Goal: Task Accomplishment & Management: Manage account settings

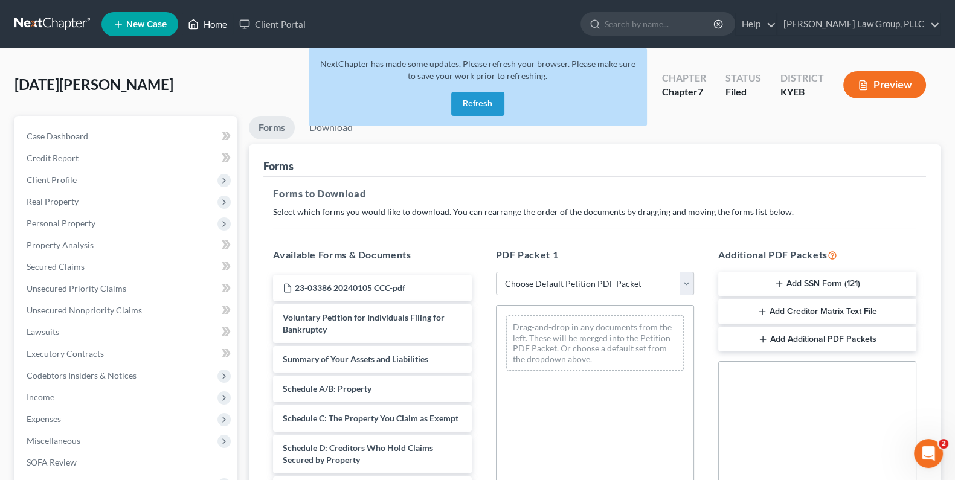
click at [208, 23] on link "Home" at bounding box center [207, 24] width 51 height 22
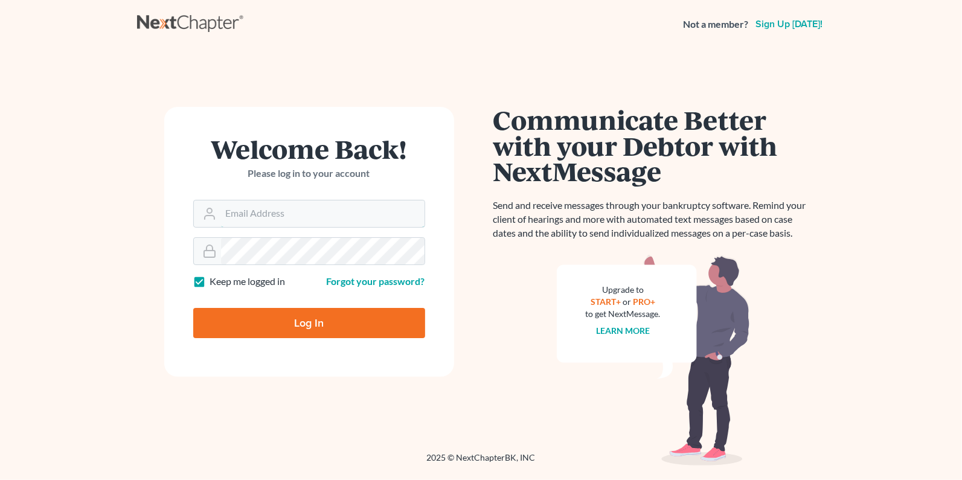
type input "[PERSON_NAME][EMAIL_ADDRESS][DOMAIN_NAME]"
click at [295, 321] on input "Log In" at bounding box center [309, 323] width 232 height 30
type input "Thinking..."
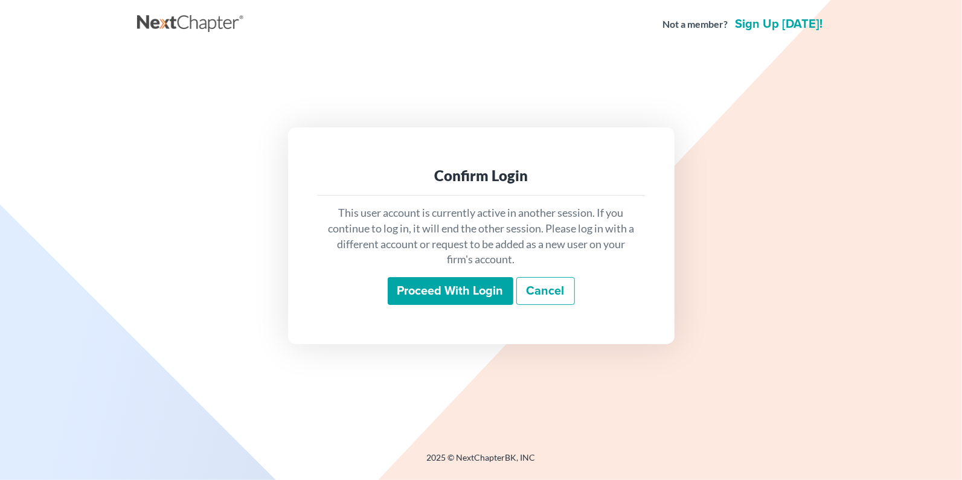
click at [452, 291] on input "Proceed with login" at bounding box center [451, 291] width 126 height 28
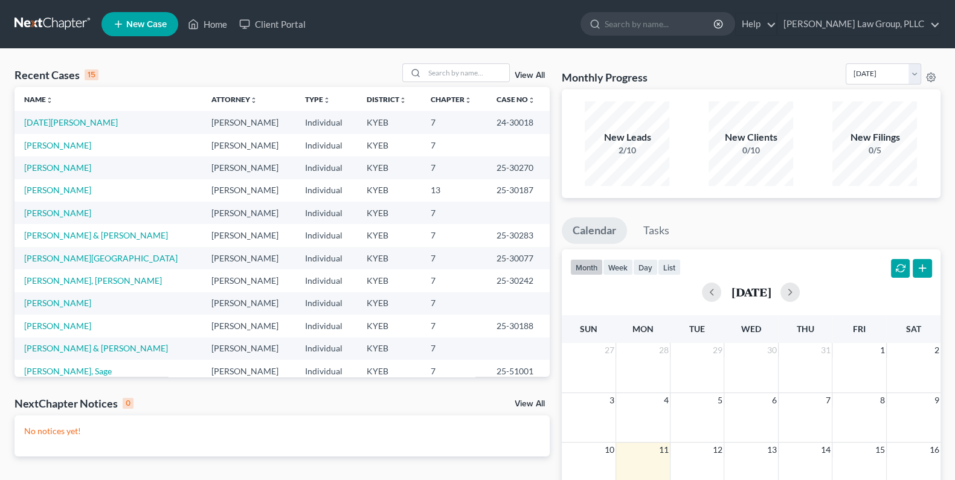
click at [531, 74] on link "View All" at bounding box center [529, 75] width 30 height 8
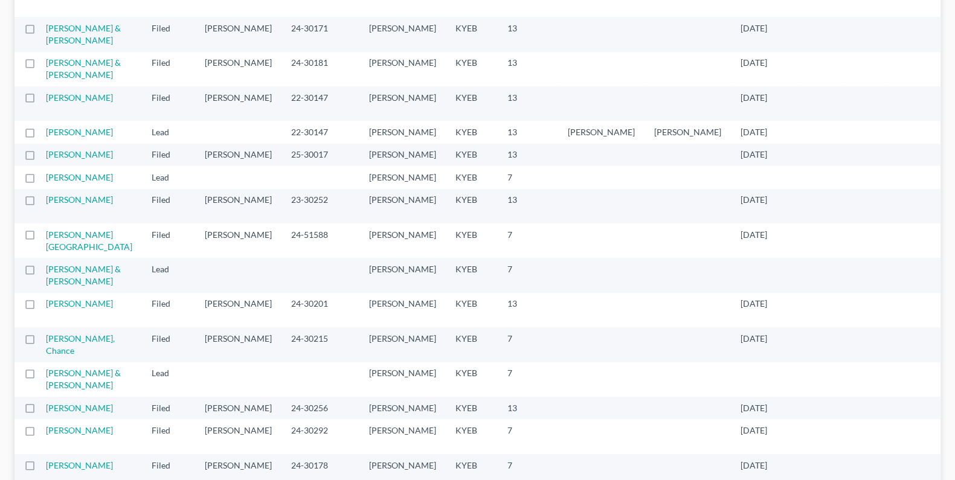
scroll to position [738, 0]
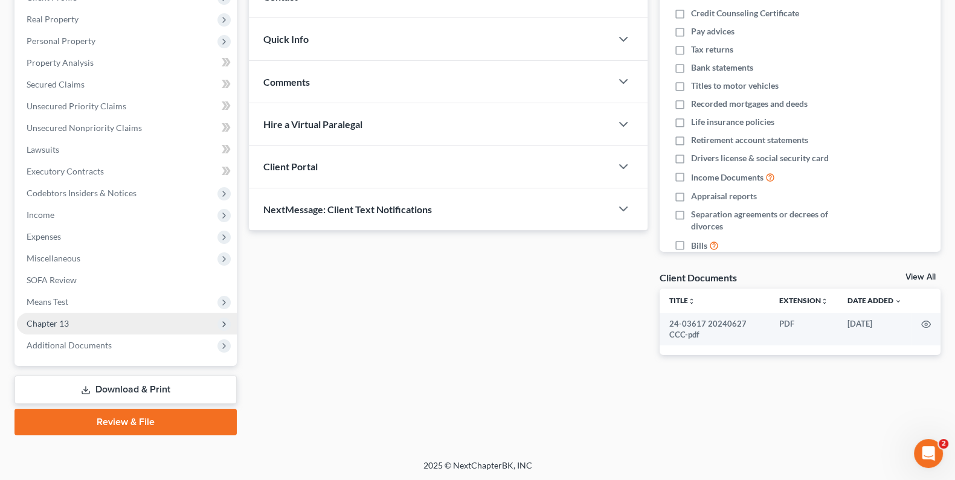
click at [50, 328] on span "Chapter 13" at bounding box center [127, 324] width 220 height 22
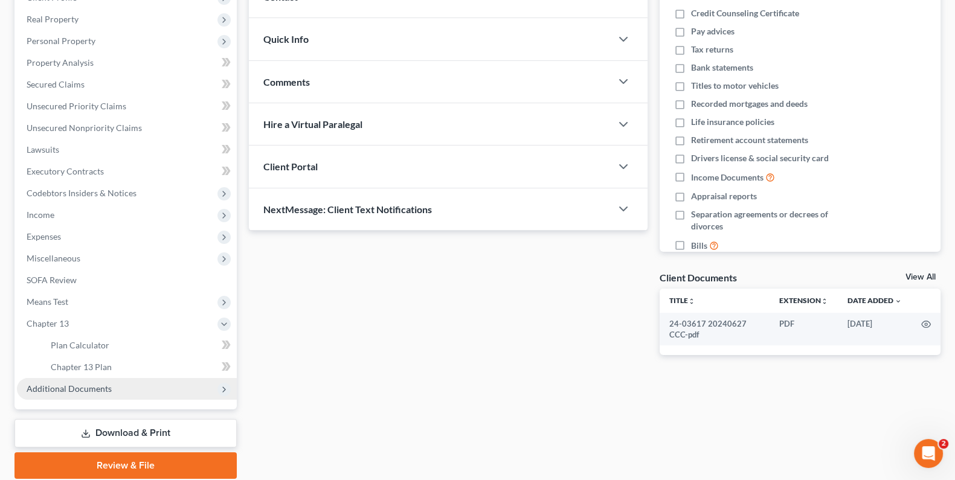
scroll to position [226, 0]
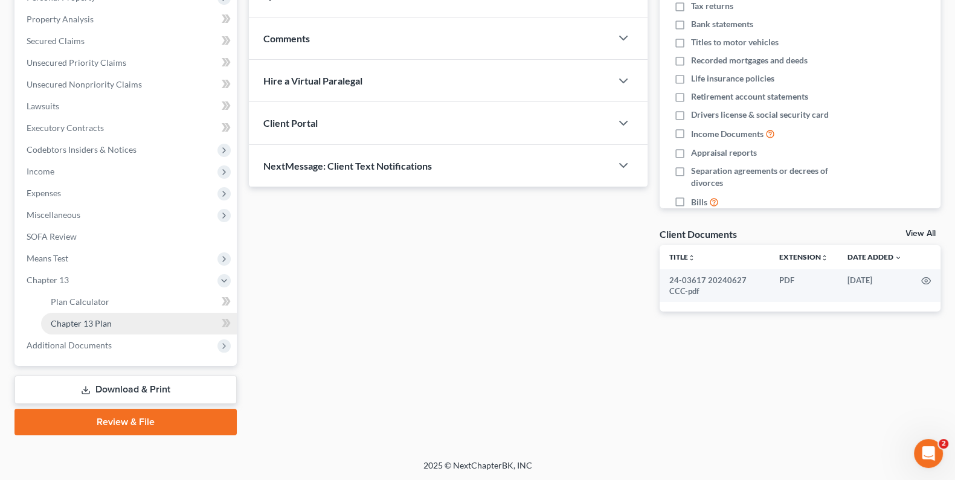
click at [112, 322] on link "Chapter 13 Plan" at bounding box center [139, 324] width 196 height 22
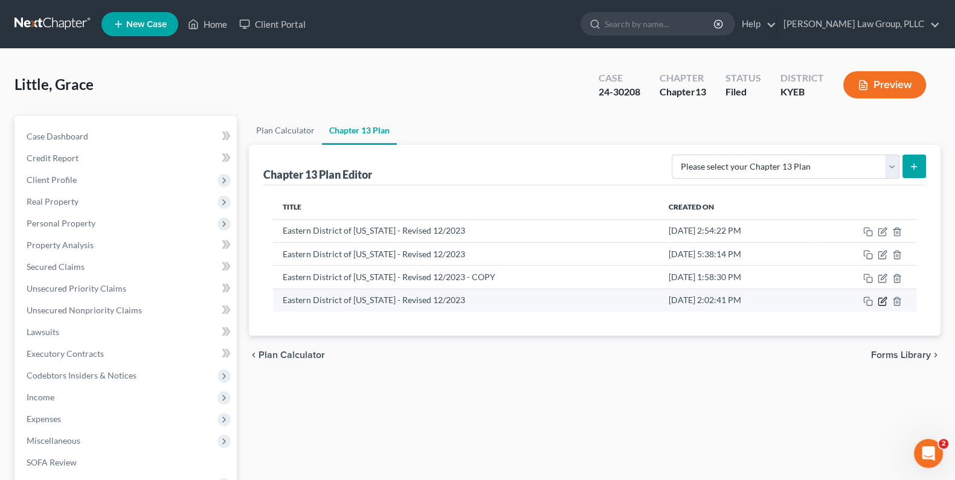
click at [882, 299] on icon "button" at bounding box center [882, 299] width 5 height 5
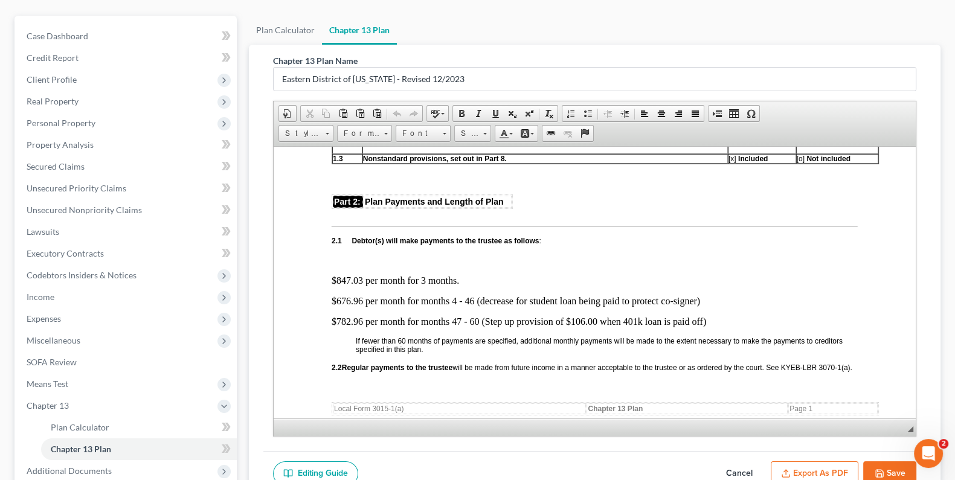
scroll to position [537, 0]
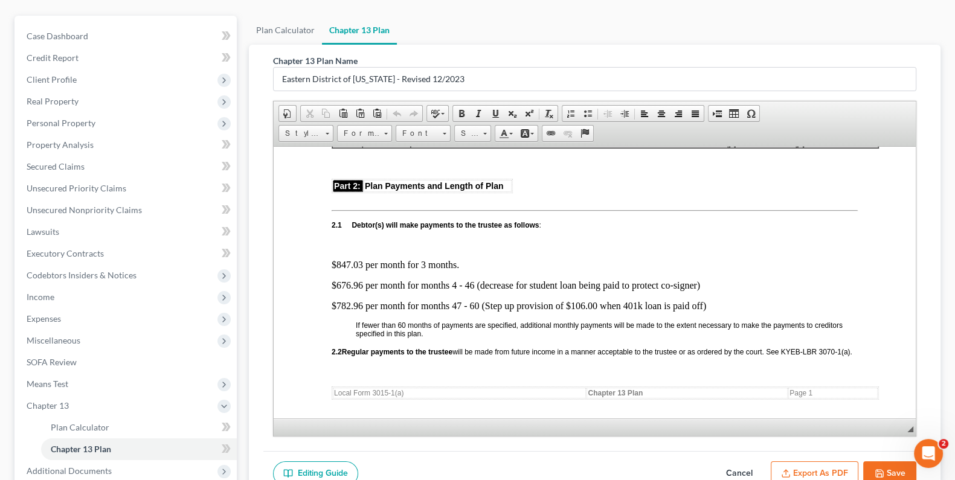
click at [746, 280] on p "$676.96 per month for months 4 - 46 (decrease for student loan being paid to pr…" at bounding box center [594, 285] width 526 height 11
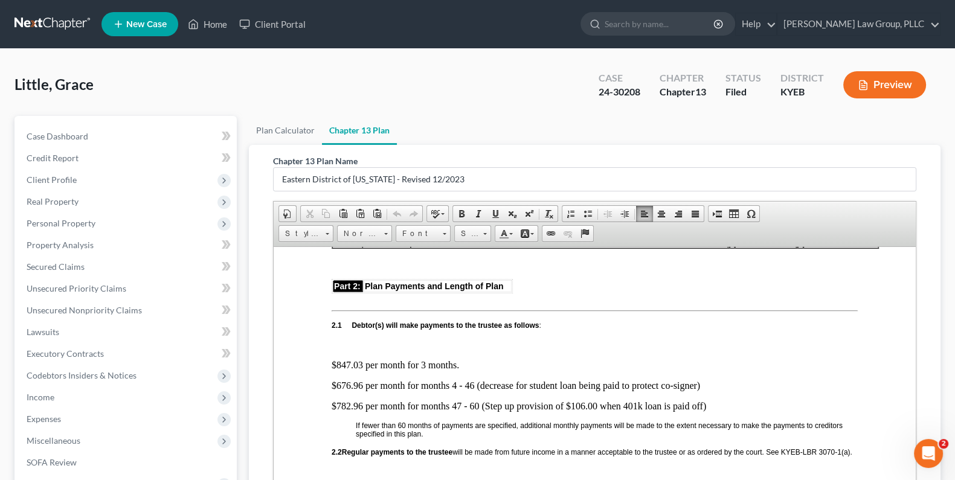
click at [470, 380] on p "$676.96 per month for months 4 - 46 (decrease for student loan being paid to pr…" at bounding box center [594, 385] width 526 height 11
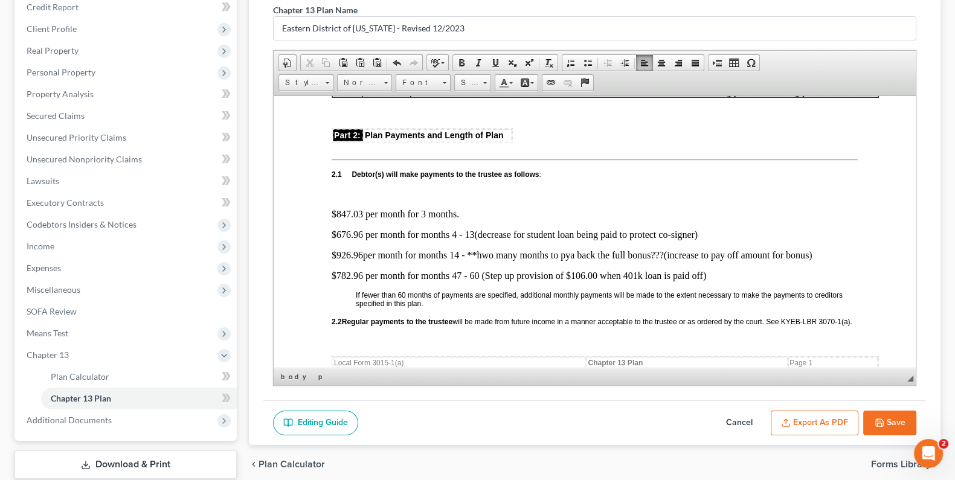
scroll to position [226, 0]
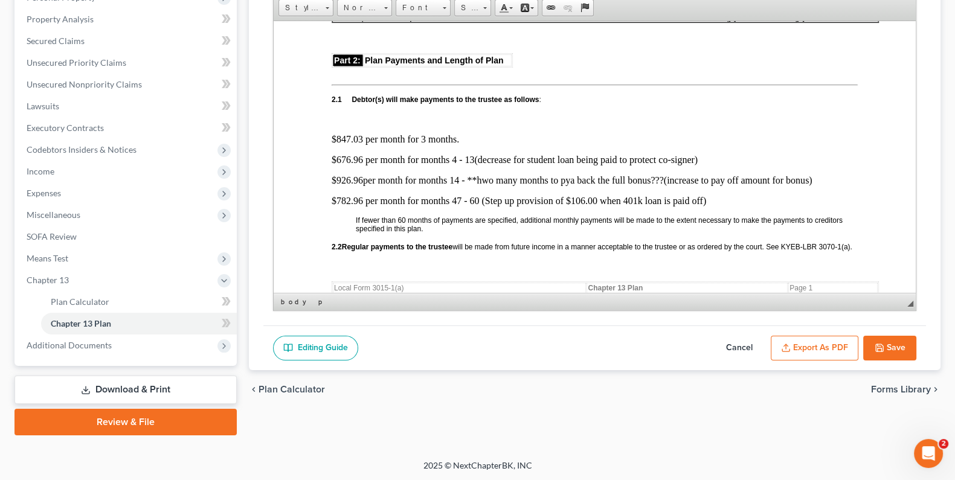
click at [879, 344] on icon "button" at bounding box center [879, 348] width 10 height 10
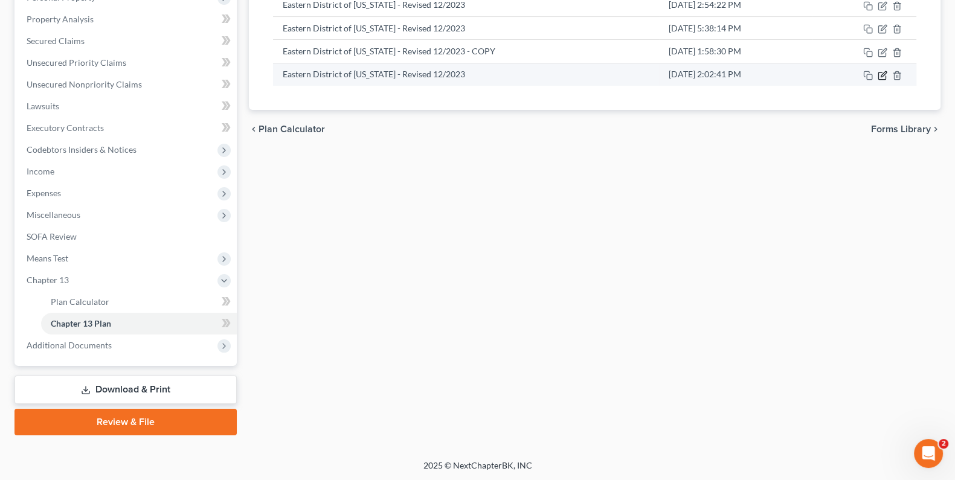
click at [882, 77] on icon "button" at bounding box center [882, 76] width 10 height 10
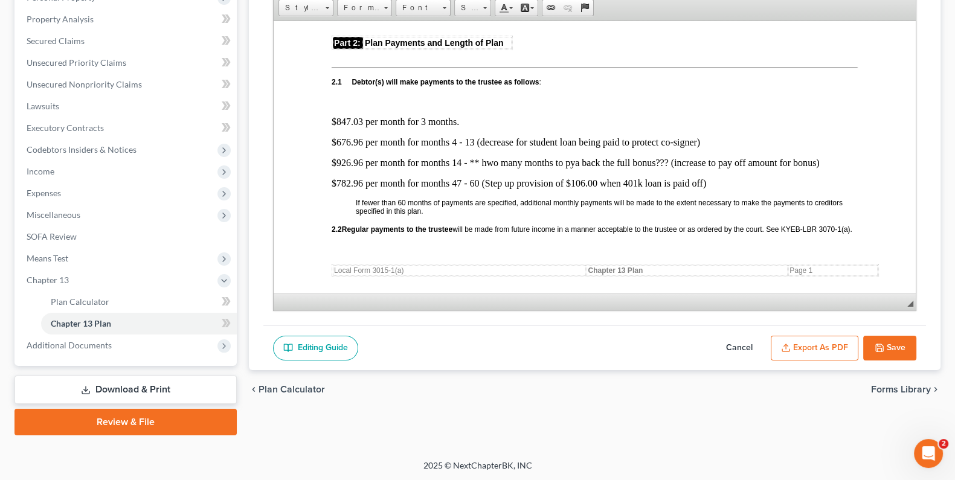
scroll to position [570, 0]
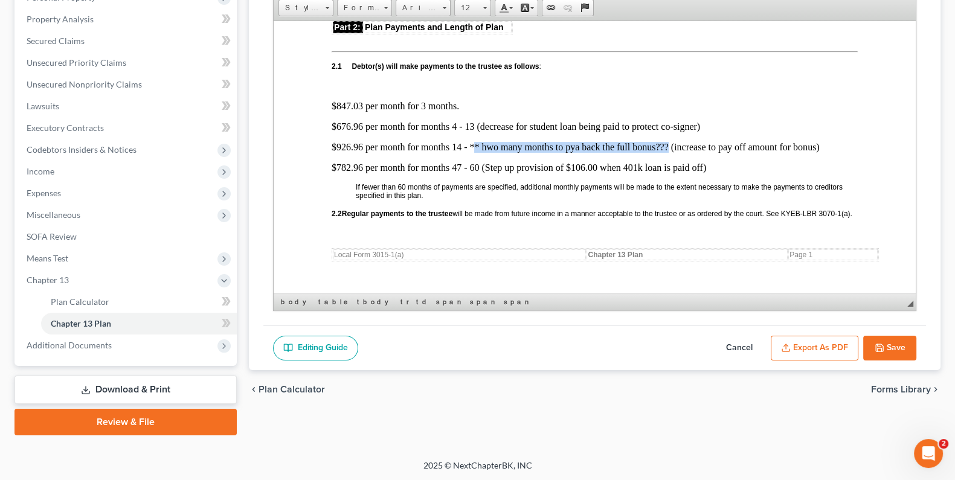
drag, startPoint x: 473, startPoint y: 137, endPoint x: 668, endPoint y: 134, distance: 194.4
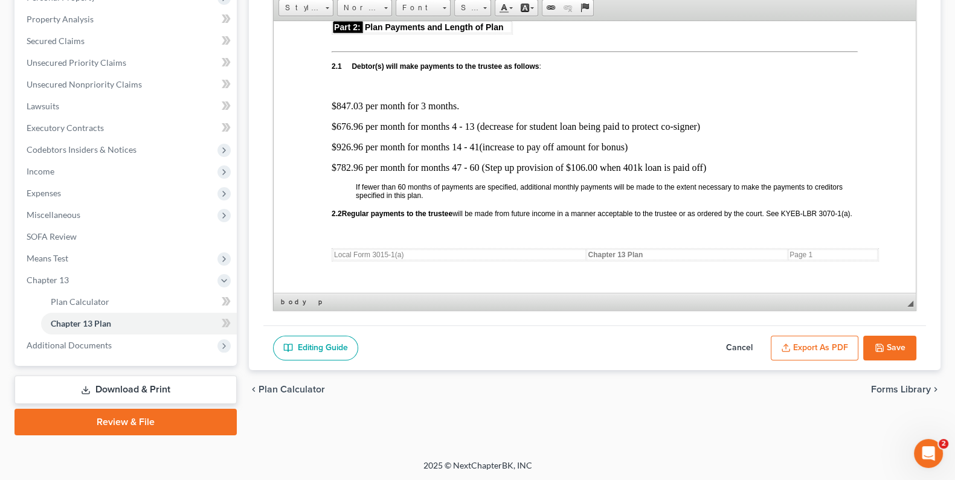
click at [337, 141] on p "$926.96 per month for months 14 - 41 (increase to pay off amount for bonus)" at bounding box center [594, 146] width 526 height 11
click at [633, 141] on p "$107 6.96 per month for months 14 - 41 (increase to pay off amount for bonus)" at bounding box center [594, 146] width 526 height 11
click at [687, 141] on p "$107 6.96 per month for months 14 - 41 (increase to pay off amount for bonus, $…" at bounding box center [594, 146] width 526 height 11
click at [696, 142] on p "$107 6.96 per month for months 14 - 41 (increase to pay off amount for bonus, $…" at bounding box center [594, 146] width 526 height 11
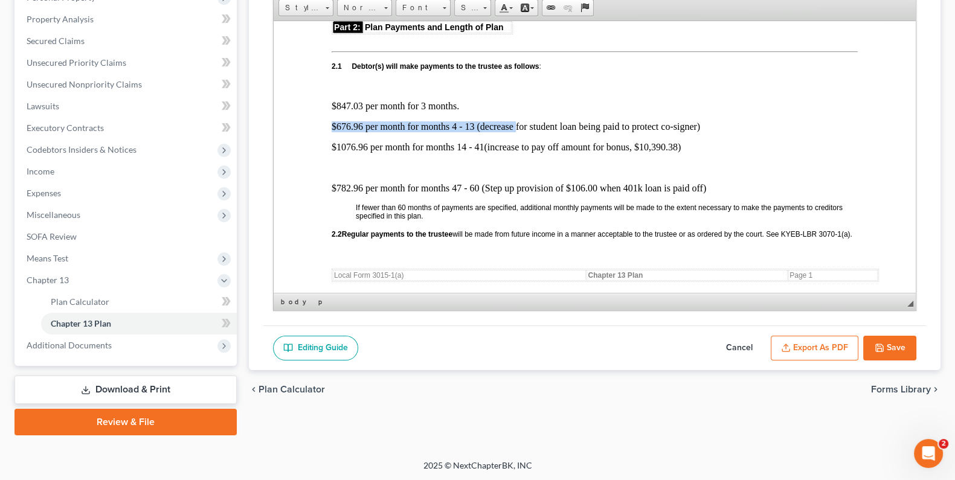
drag, startPoint x: 330, startPoint y: 123, endPoint x: 516, endPoint y: 119, distance: 185.4
copy p "$676.96 per month for months 4 - 13 (decrease"
click at [334, 164] on p at bounding box center [594, 167] width 526 height 11
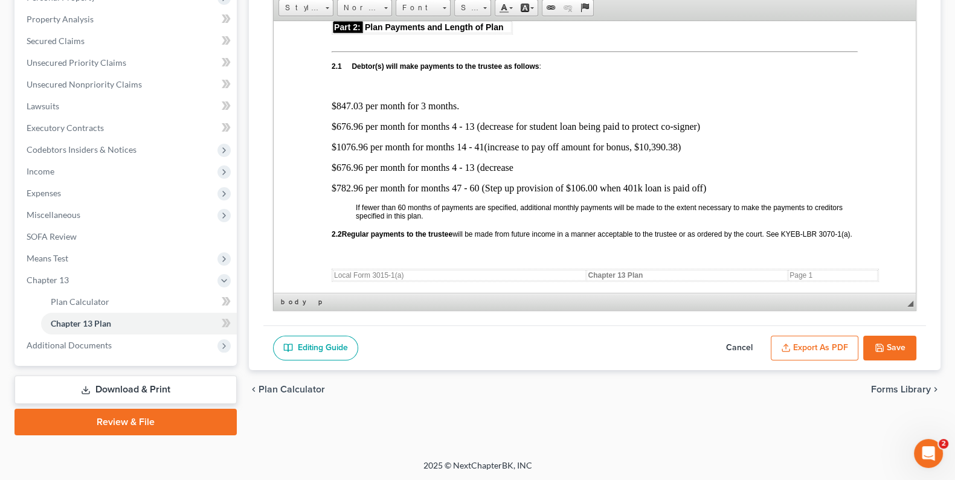
click at [453, 162] on p "$676.96 per month for months 4 - 13 (decrease" at bounding box center [594, 167] width 526 height 11
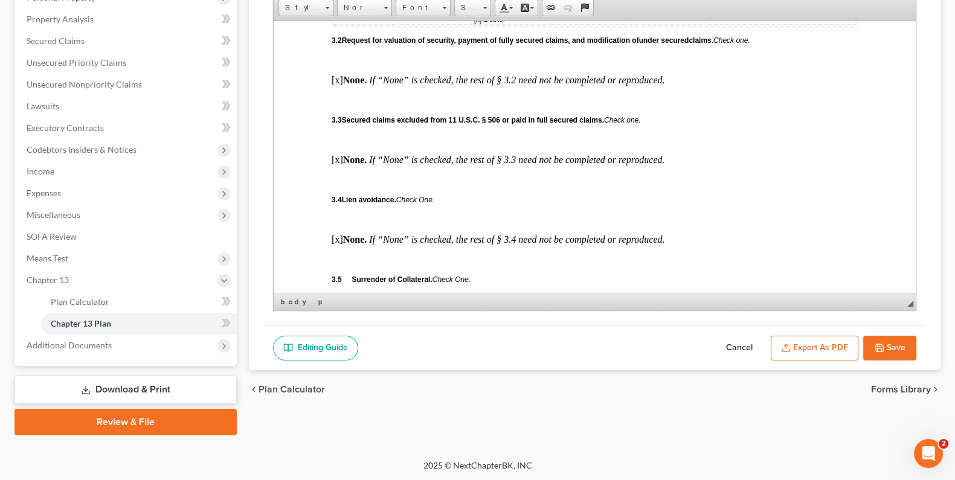
scroll to position [1510, 0]
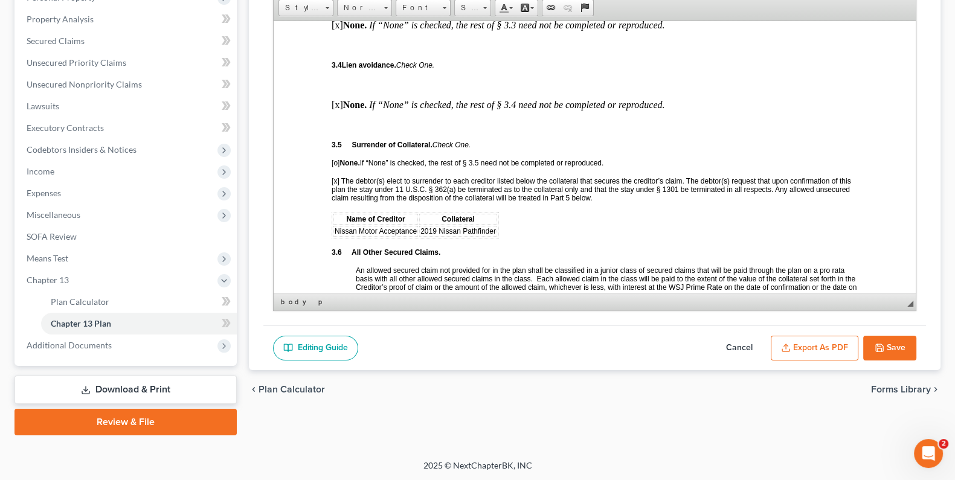
click at [845, 340] on button "Export as PDF" at bounding box center [814, 348] width 88 height 25
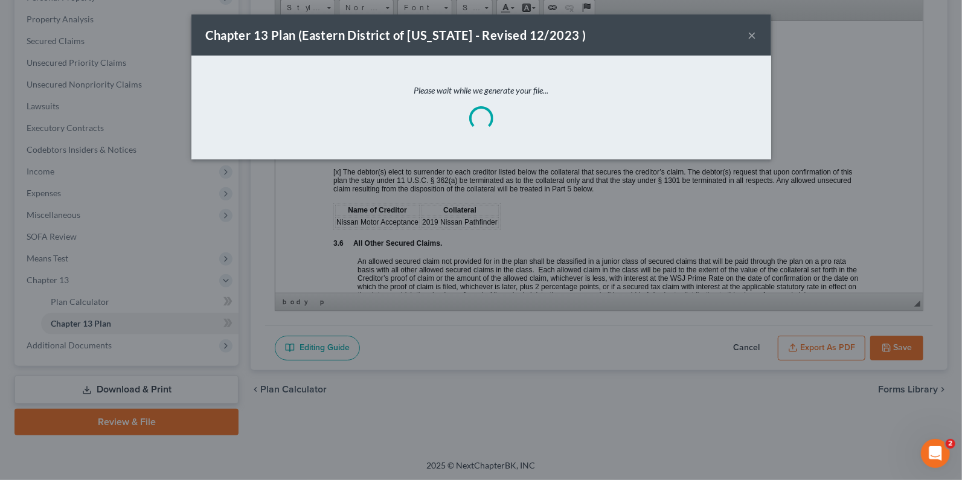
click at [751, 36] on button "×" at bounding box center [752, 35] width 8 height 14
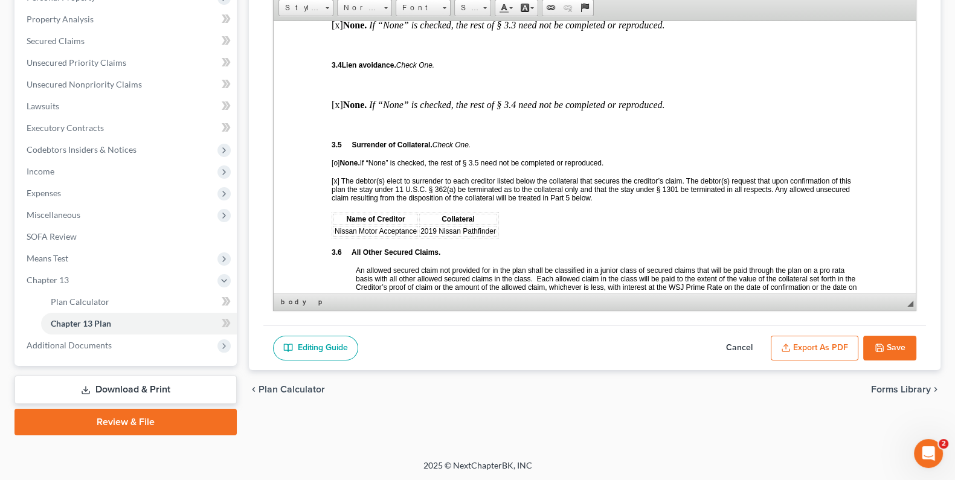
click at [885, 344] on button "Save" at bounding box center [889, 348] width 53 height 25
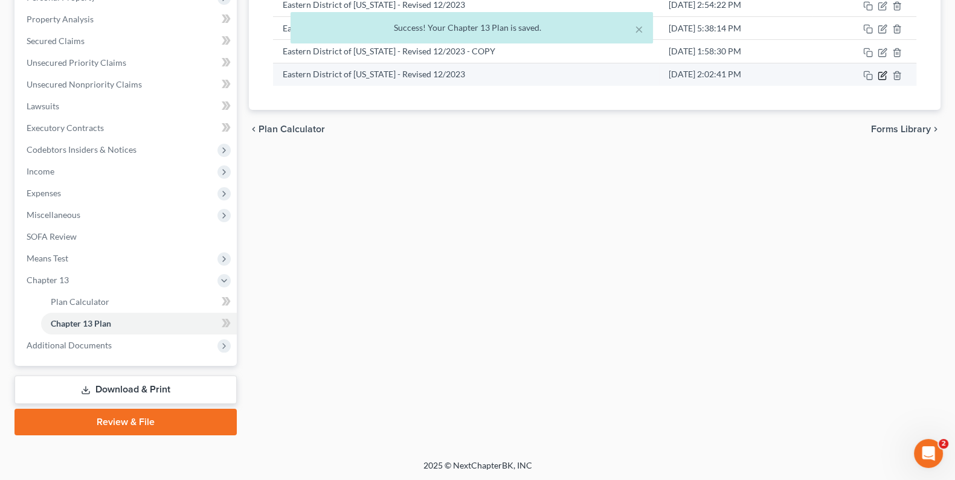
click at [880, 74] on icon "button" at bounding box center [882, 76] width 10 height 10
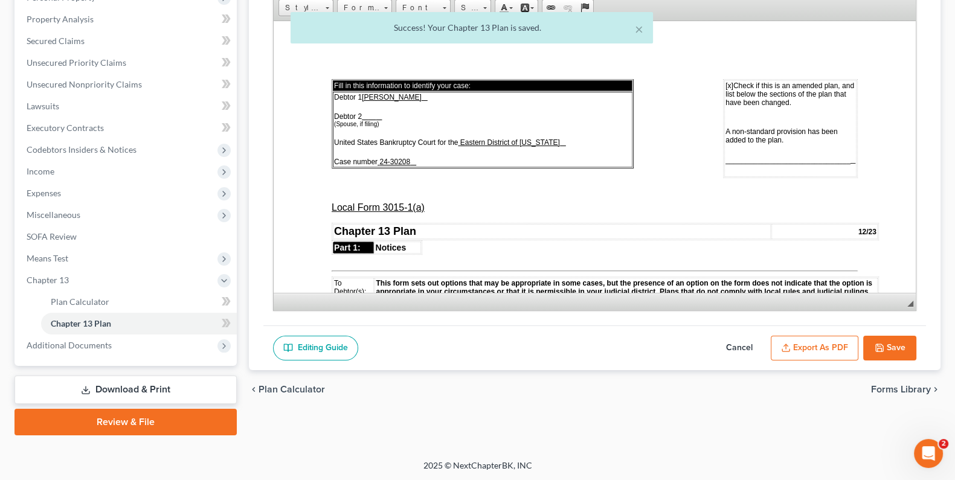
scroll to position [0, 0]
click at [789, 349] on icon "button" at bounding box center [785, 350] width 7 height 2
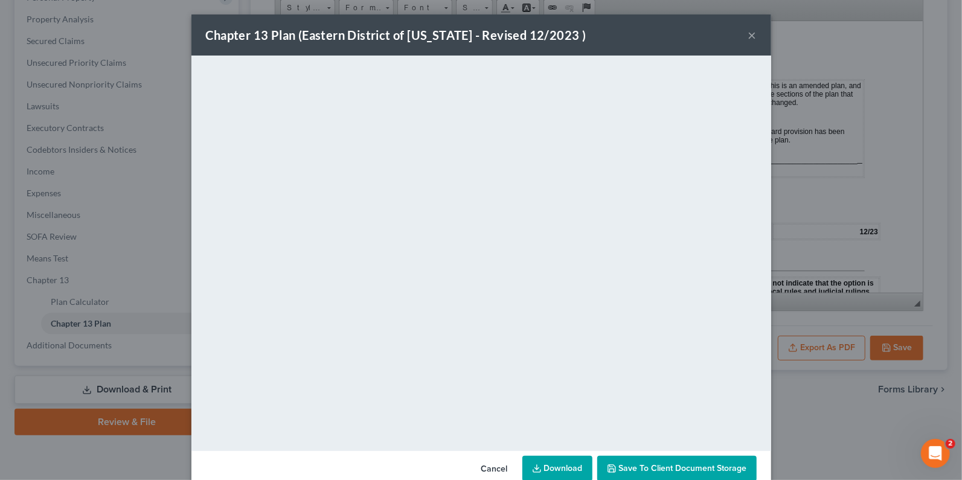
click at [748, 36] on button "×" at bounding box center [752, 35] width 8 height 14
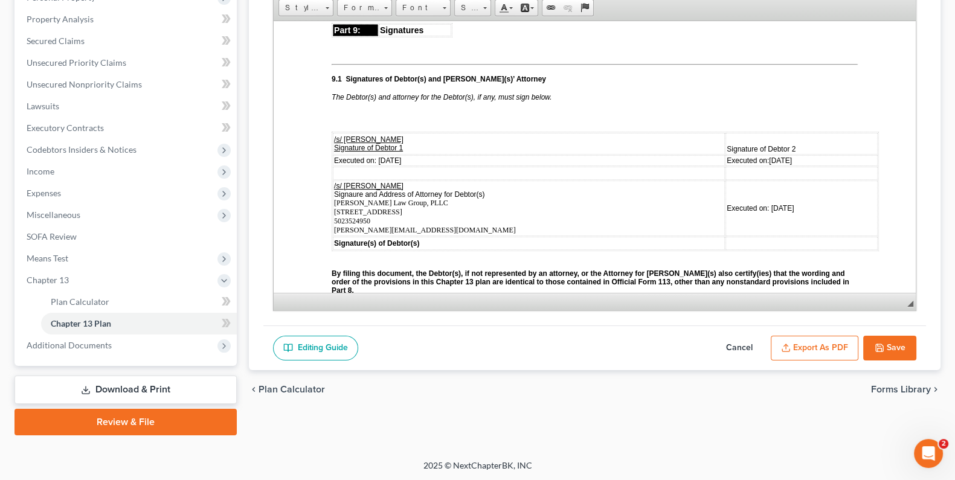
scroll to position [3445, 0]
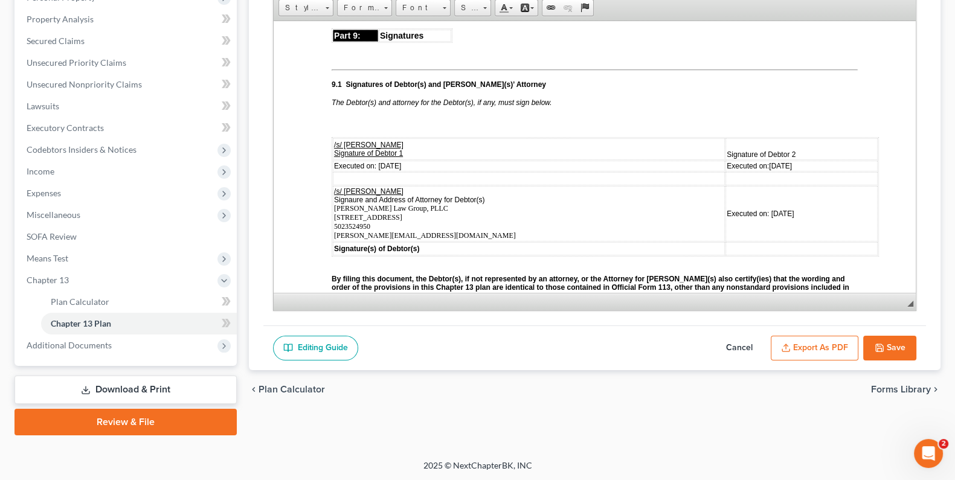
click at [393, 161] on span "Executed on: [DATE]" at bounding box center [367, 165] width 67 height 8
drag, startPoint x: 752, startPoint y: 149, endPoint x: 755, endPoint y: 142, distance: 7.1
click at [769, 161] on span "[DATE]" at bounding box center [780, 165] width 23 height 8
click at [751, 209] on span "Executed on: [DATE]" at bounding box center [759, 213] width 67 height 8
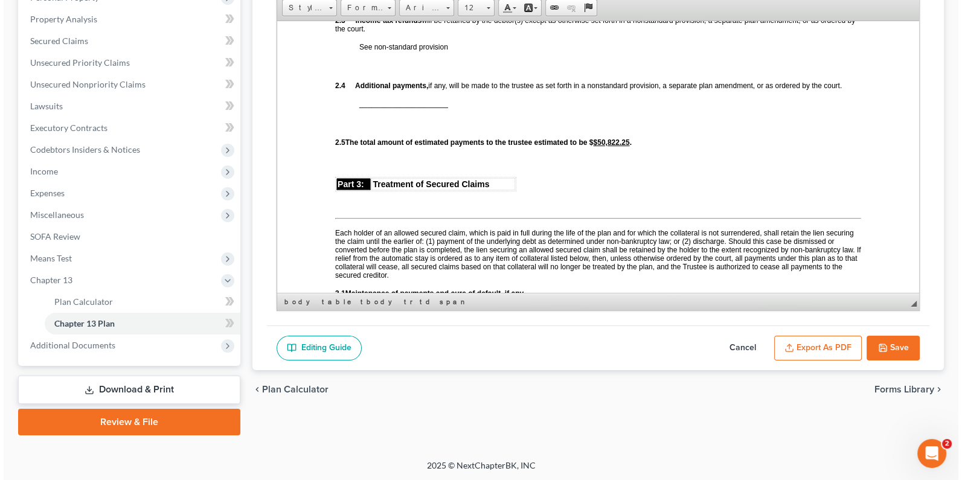
scroll to position [863, 0]
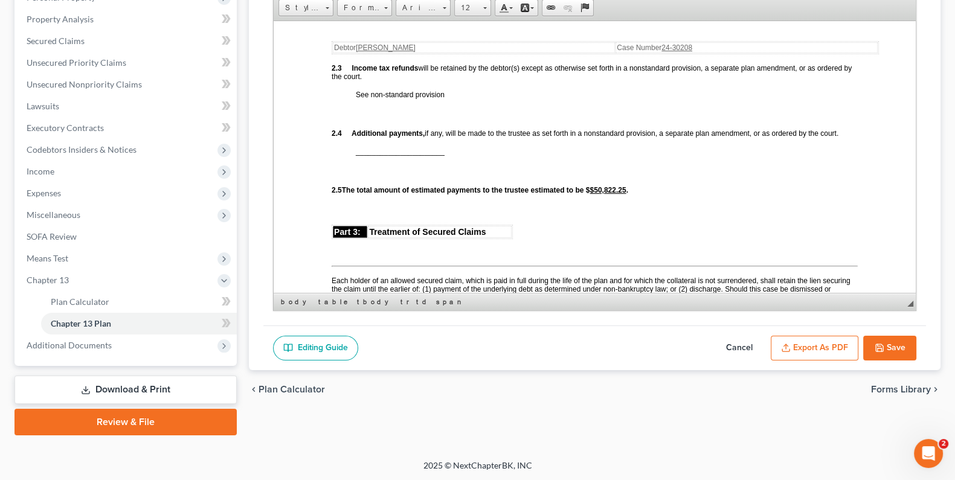
click at [790, 343] on icon "button" at bounding box center [786, 348] width 10 height 10
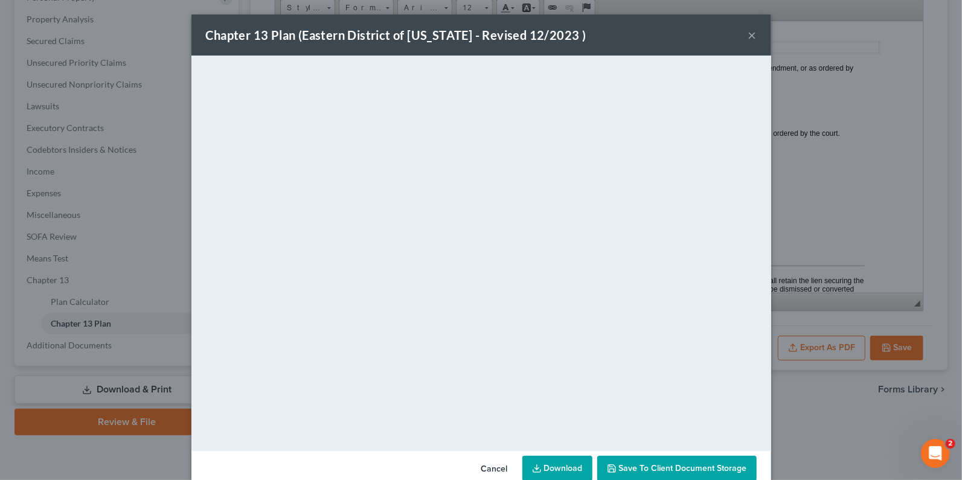
click at [540, 465] on link "Download" at bounding box center [557, 468] width 70 height 25
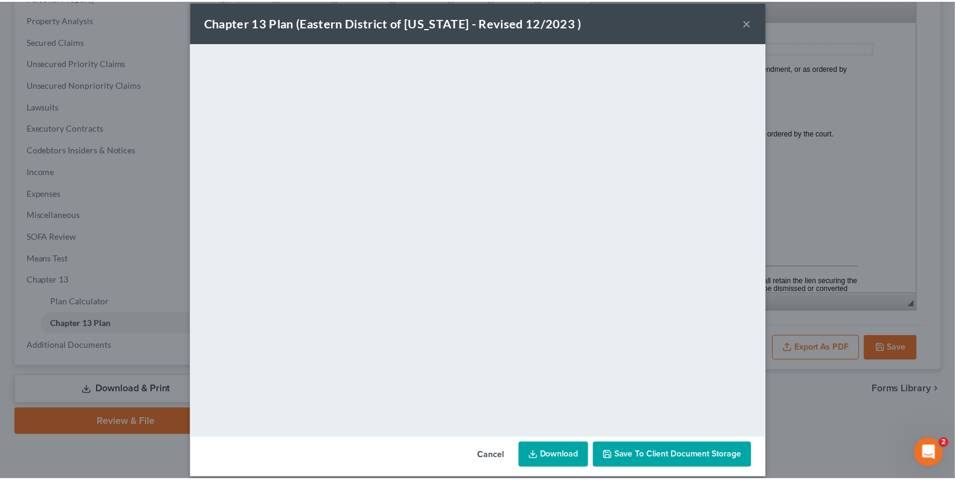
scroll to position [25, 0]
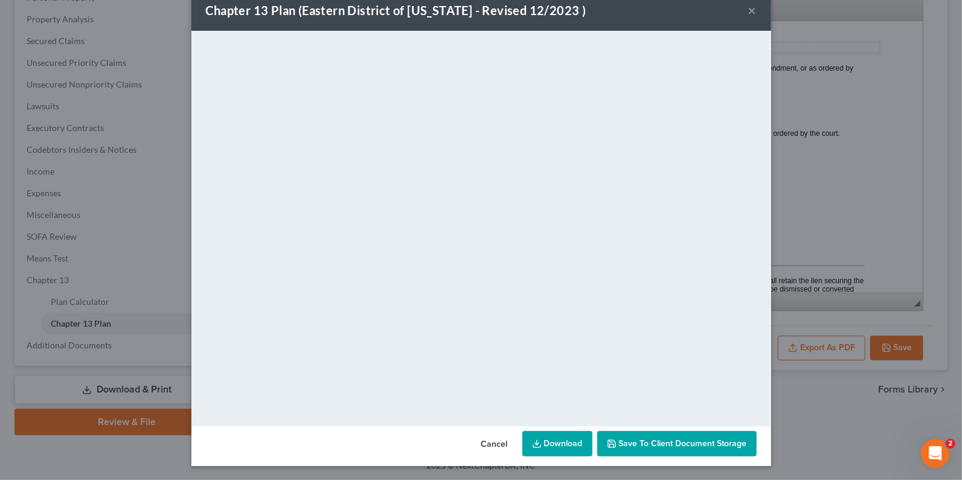
click at [491, 444] on button "Cancel" at bounding box center [495, 444] width 46 height 24
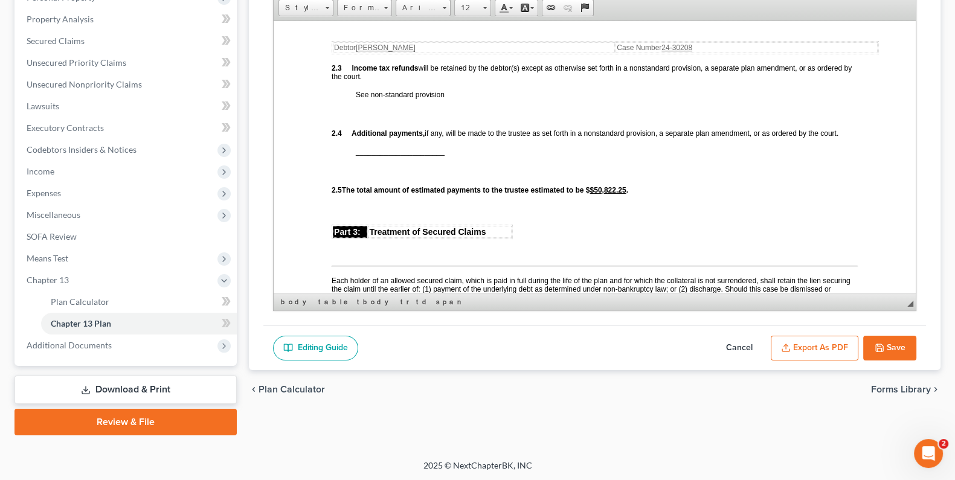
click at [892, 347] on button "Save" at bounding box center [889, 348] width 53 height 25
